Goal: Task Accomplishment & Management: Manage account settings

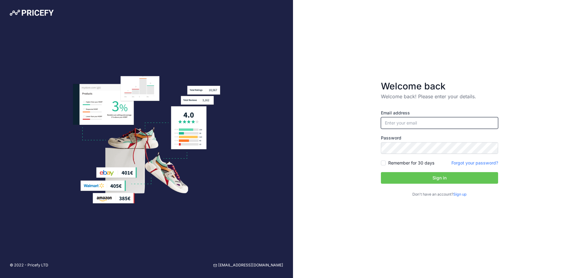
click at [412, 121] on input "email" at bounding box center [439, 123] width 117 height 12
paste input "[EMAIL_ADDRESS][DOMAIN_NAME]"
type input "[EMAIL_ADDRESS][DOMAIN_NAME]"
click at [384, 160] on div "Email address jack.king@devlnd.com Password Remember for 30 days Sign up" at bounding box center [439, 154] width 117 height 88
click at [384, 163] on input "Remember for 30 days" at bounding box center [383, 163] width 5 height 5
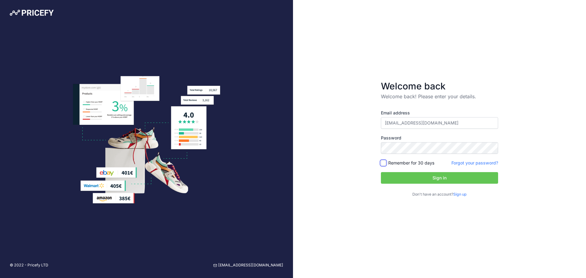
checkbox input "true"
click at [399, 172] on div "Email address jack.king@devlnd.com Password Remember for 30 days Sign up" at bounding box center [439, 154] width 117 height 88
click at [402, 177] on button "Sign in" at bounding box center [439, 178] width 117 height 12
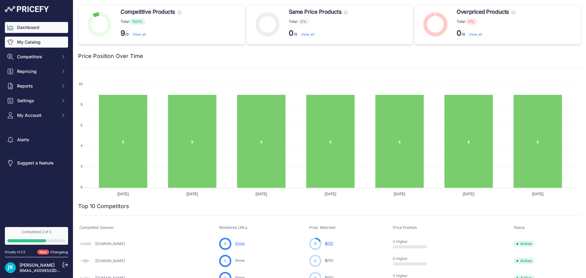
click at [36, 45] on link "My Catalog" at bounding box center [36, 42] width 63 height 11
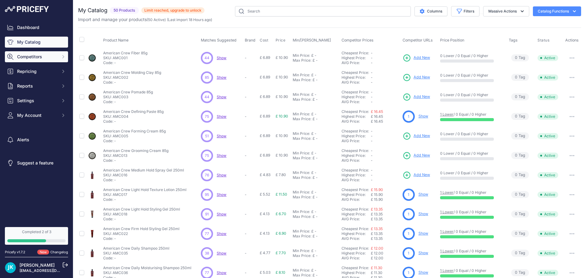
click at [23, 54] on span "Competitors" at bounding box center [37, 57] width 40 height 6
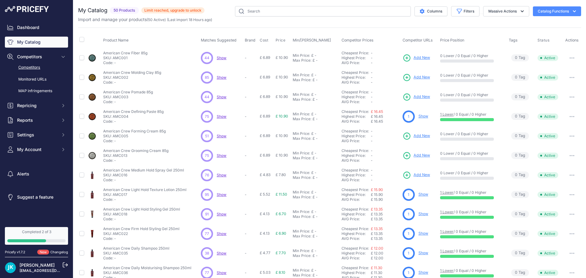
click at [33, 69] on link "Competitors" at bounding box center [36, 67] width 63 height 11
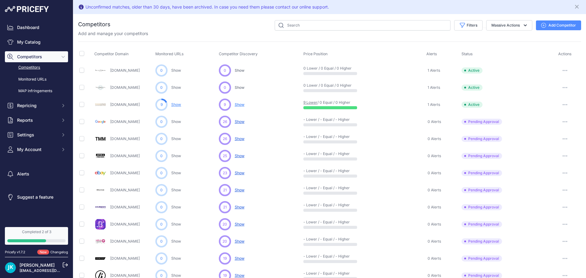
click at [219, 31] on div "Add and manage your competitors" at bounding box center [329, 34] width 503 height 6
click at [44, 90] on link "MAP infringements" at bounding box center [36, 91] width 63 height 11
